Goal: Obtain resource: Obtain resource

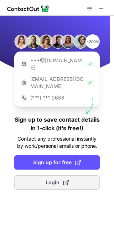
click at [54, 179] on span "Login" at bounding box center [57, 182] width 23 height 7
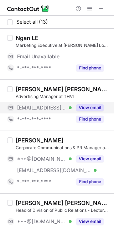
click at [93, 108] on button "View email" at bounding box center [90, 107] width 28 height 7
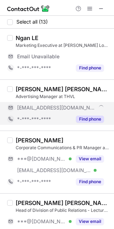
click at [90, 116] on button "Find phone" at bounding box center [90, 118] width 28 height 7
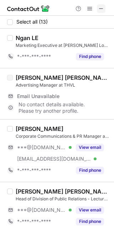
click at [100, 10] on span at bounding box center [102, 9] width 6 height 6
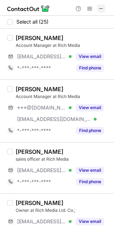
click at [103, 11] on span at bounding box center [102, 9] width 6 height 6
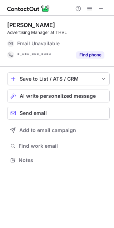
scroll to position [4, 4]
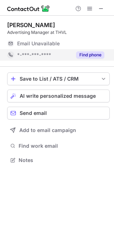
click at [96, 55] on button "Find phone" at bounding box center [90, 54] width 28 height 7
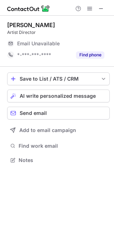
scroll to position [4, 4]
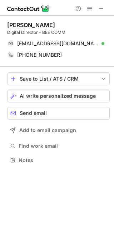
scroll to position [155, 114]
click at [101, 9] on span at bounding box center [101, 9] width 6 height 6
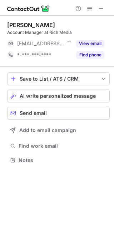
scroll to position [4, 4]
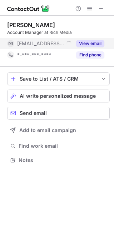
click at [89, 43] on button "View email" at bounding box center [90, 43] width 28 height 7
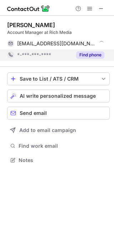
click at [85, 54] on button "Find phone" at bounding box center [90, 54] width 28 height 7
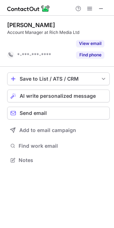
scroll to position [4, 4]
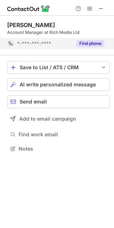
click at [93, 44] on button "Find phone" at bounding box center [90, 43] width 28 height 7
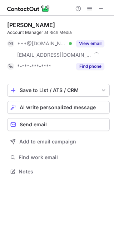
scroll to position [167, 114]
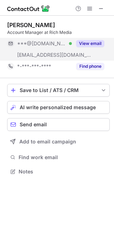
click at [91, 39] on div "View email" at bounding box center [88, 43] width 33 height 11
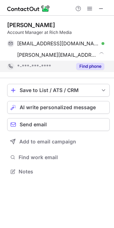
click at [90, 66] on button "Find phone" at bounding box center [90, 66] width 28 height 7
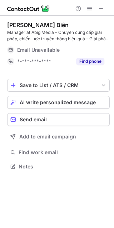
scroll to position [162, 114]
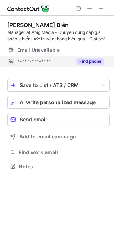
click at [91, 60] on button "Find phone" at bounding box center [90, 61] width 28 height 7
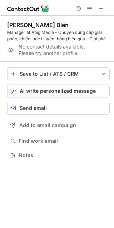
scroll to position [4, 4]
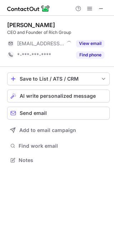
scroll to position [155, 114]
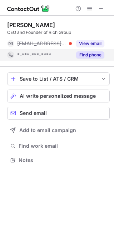
click at [92, 53] on button "Find phone" at bounding box center [90, 54] width 28 height 7
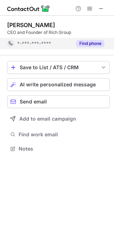
scroll to position [4, 4]
click at [94, 56] on div "Save to List / ATS / CRM List Select Lever Connect Greenhouse Connect Salesforc…" at bounding box center [58, 107] width 103 height 104
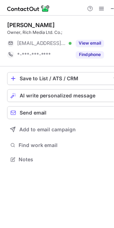
scroll to position [155, 114]
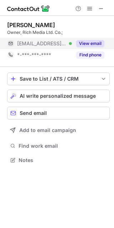
click at [93, 44] on button "View email" at bounding box center [90, 43] width 28 height 7
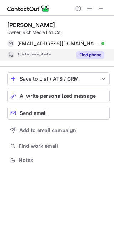
click at [93, 55] on button "Find phone" at bounding box center [90, 54] width 28 height 7
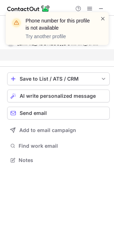
click at [102, 19] on span at bounding box center [103, 18] width 6 height 7
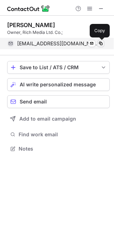
click at [100, 43] on span at bounding box center [101, 44] width 6 height 6
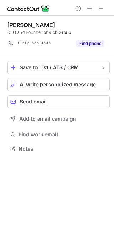
scroll to position [4, 4]
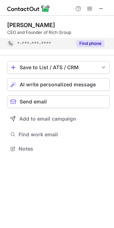
click at [88, 41] on button "Find phone" at bounding box center [90, 43] width 28 height 7
